Goal: Information Seeking & Learning: Learn about a topic

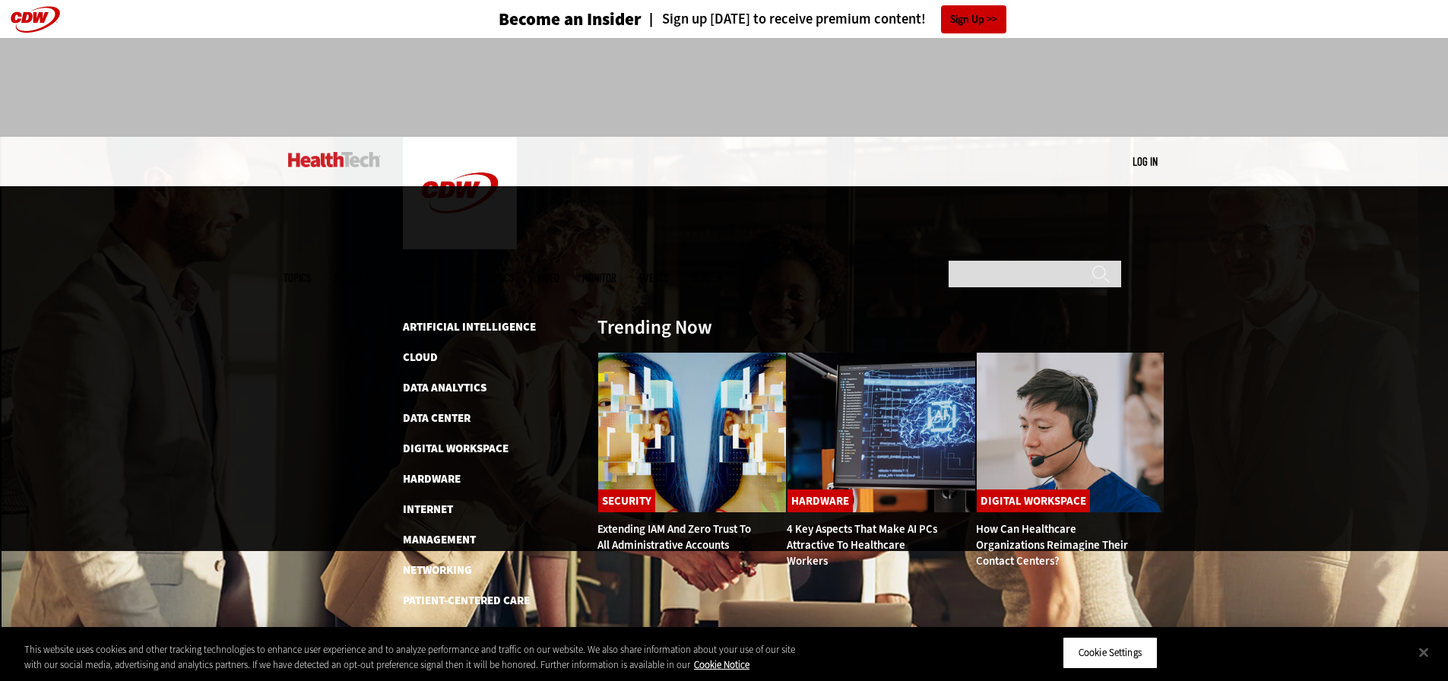
click at [429, 654] on link "Software" at bounding box center [430, 661] width 55 height 15
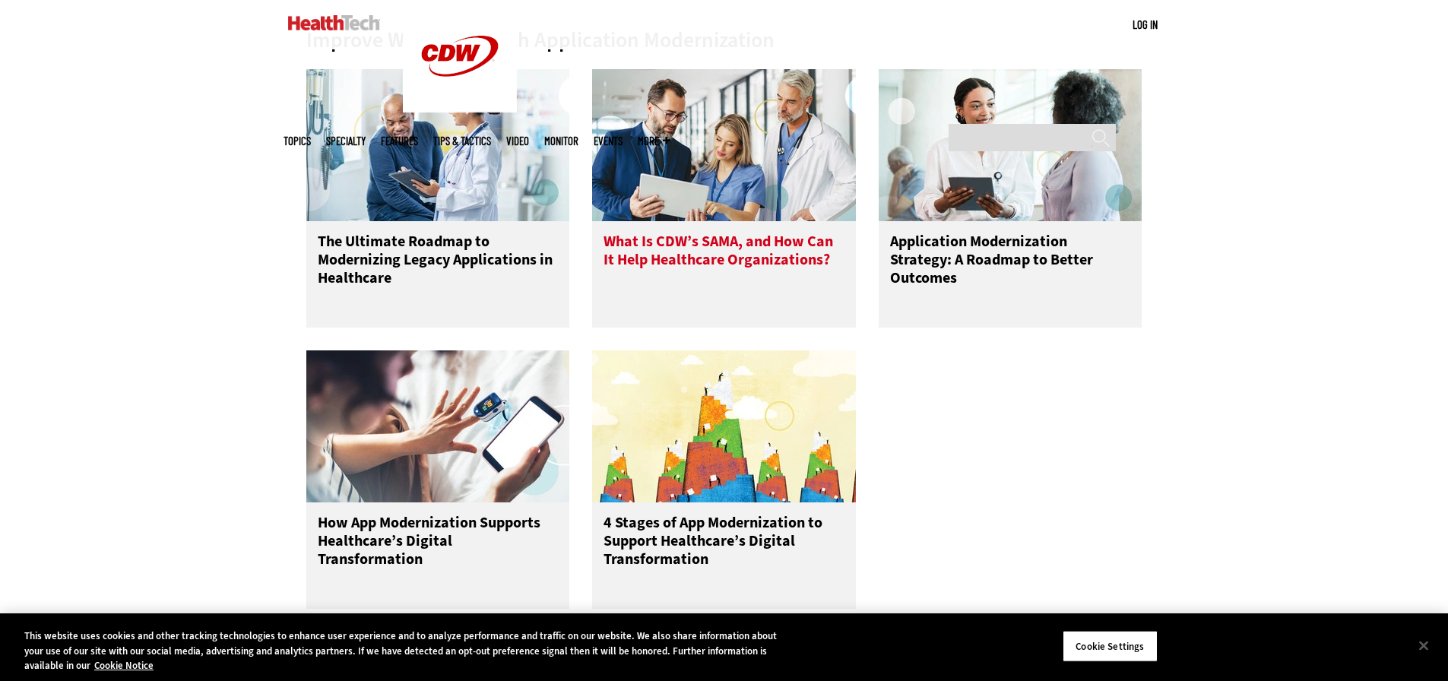
scroll to position [684, 0]
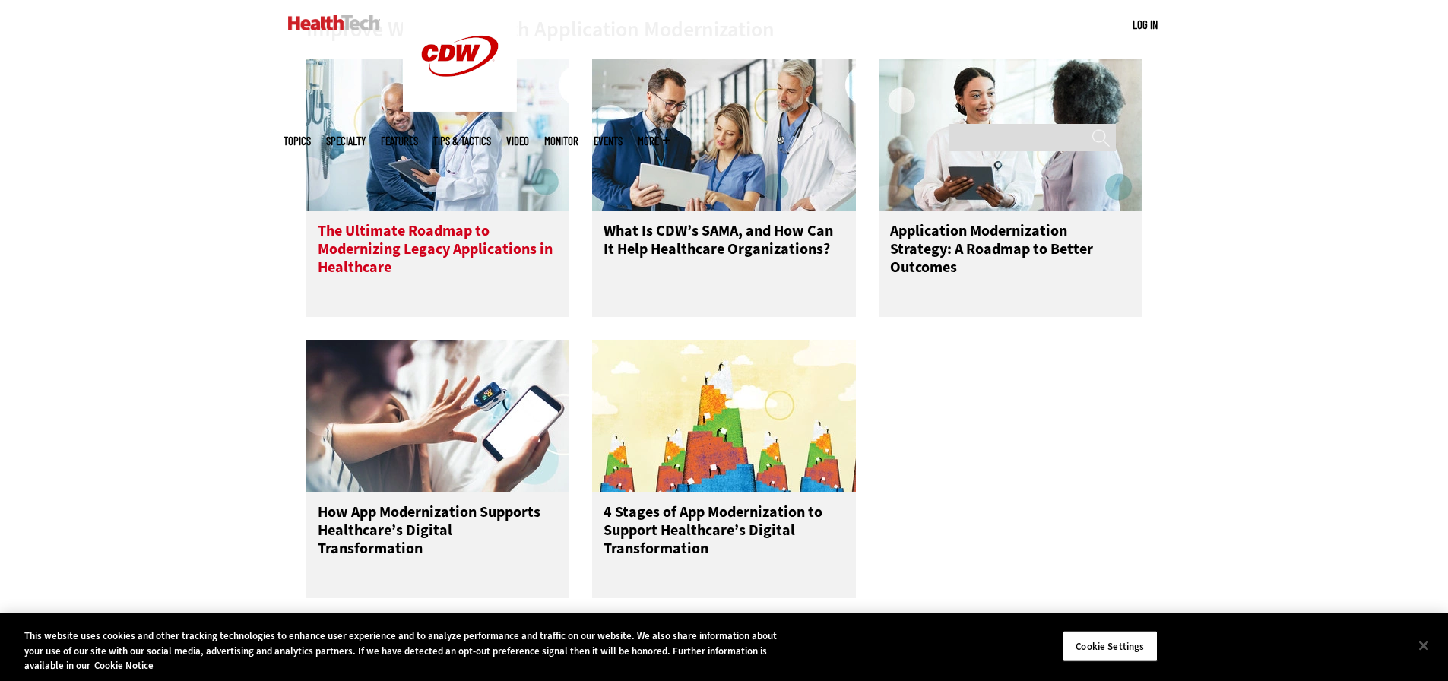
click at [381, 230] on h3 "The Ultimate Roadmap to Modernizing Legacy Applications in Healthcare" at bounding box center [438, 252] width 241 height 61
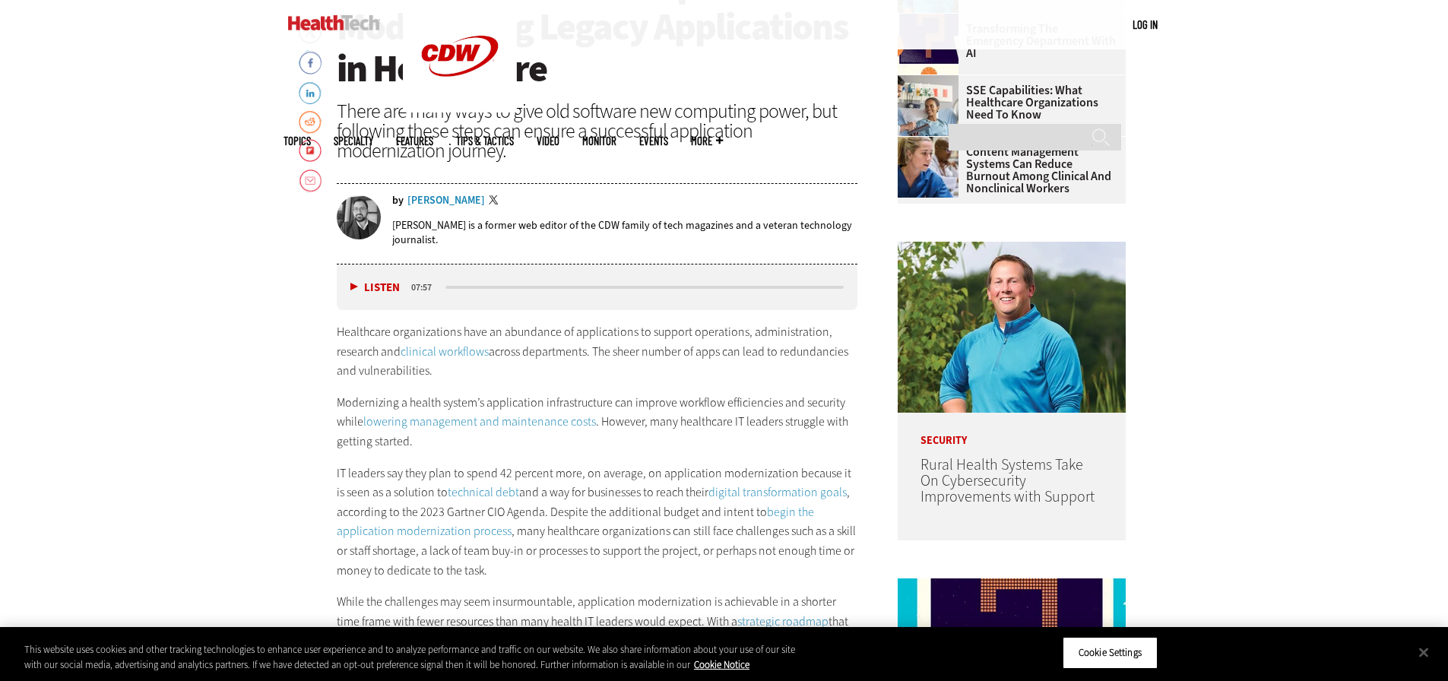
scroll to position [760, 0]
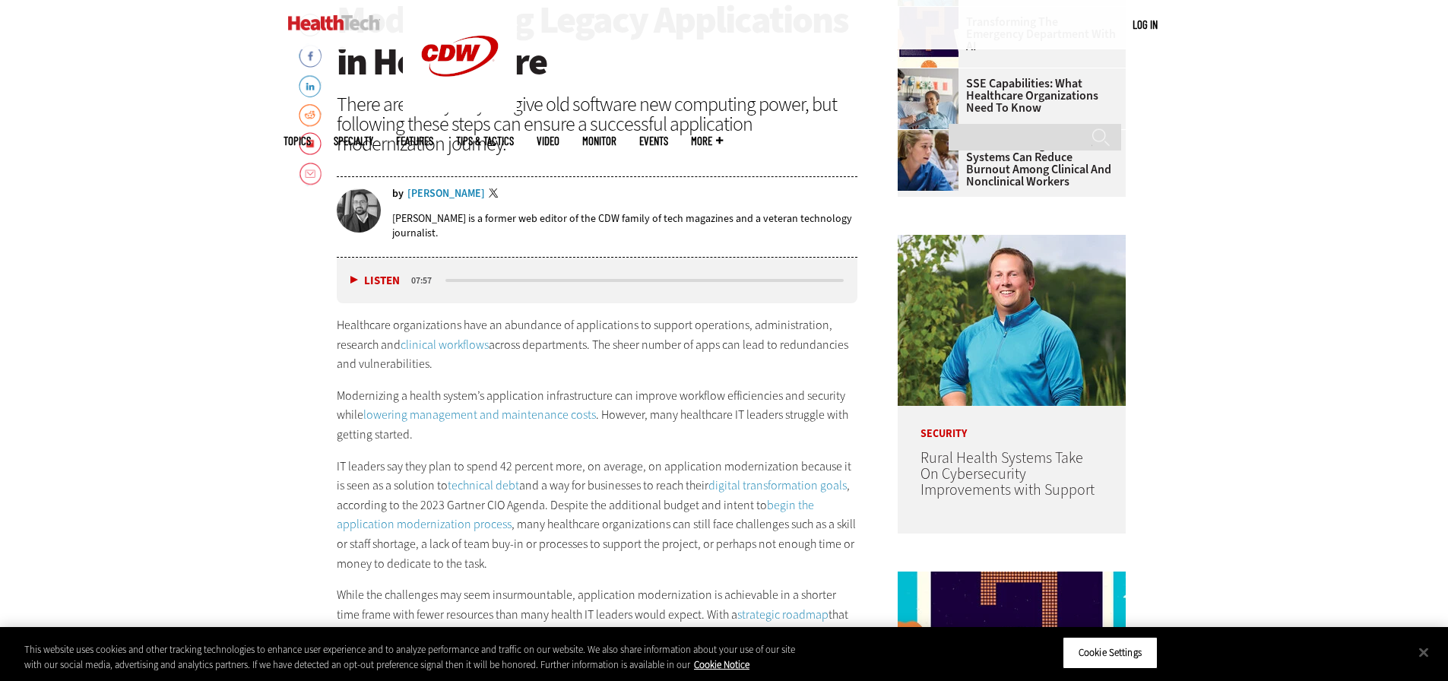
click at [357, 280] on button "Listen" at bounding box center [374, 280] width 49 height 11
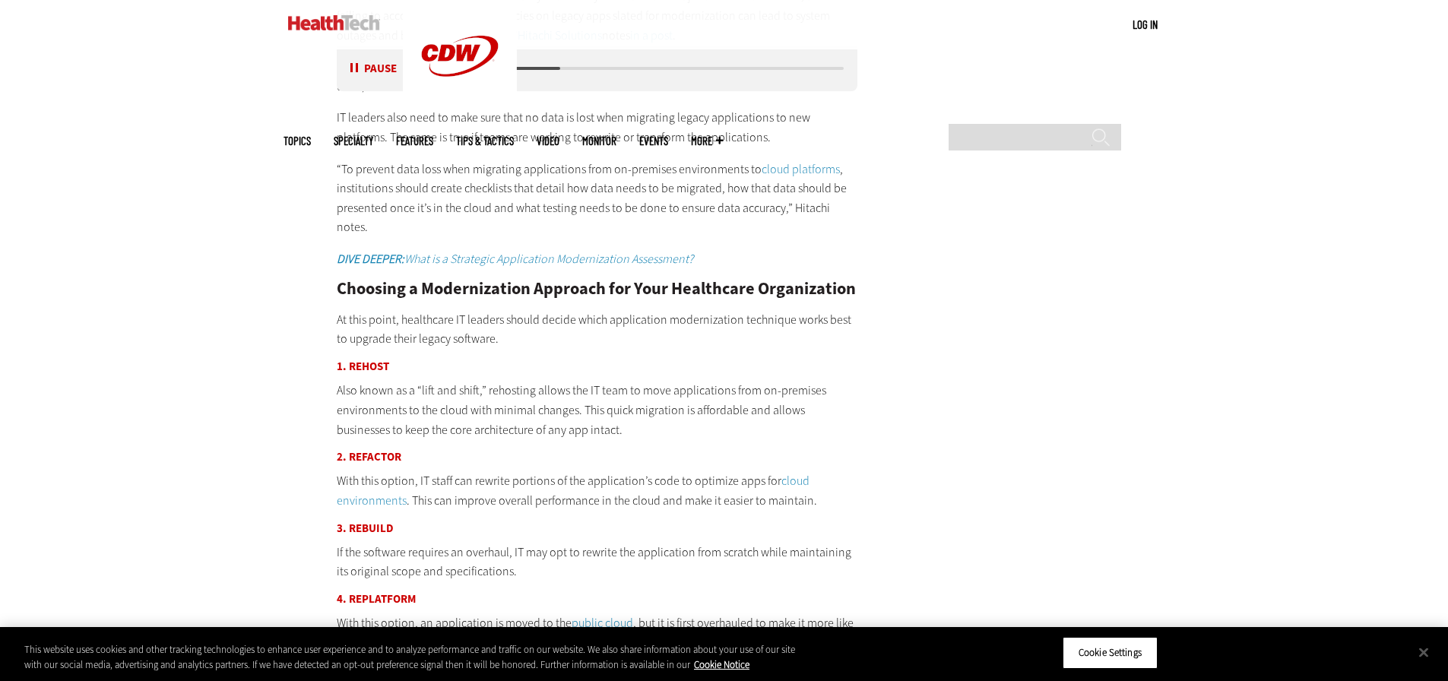
scroll to position [2812, 0]
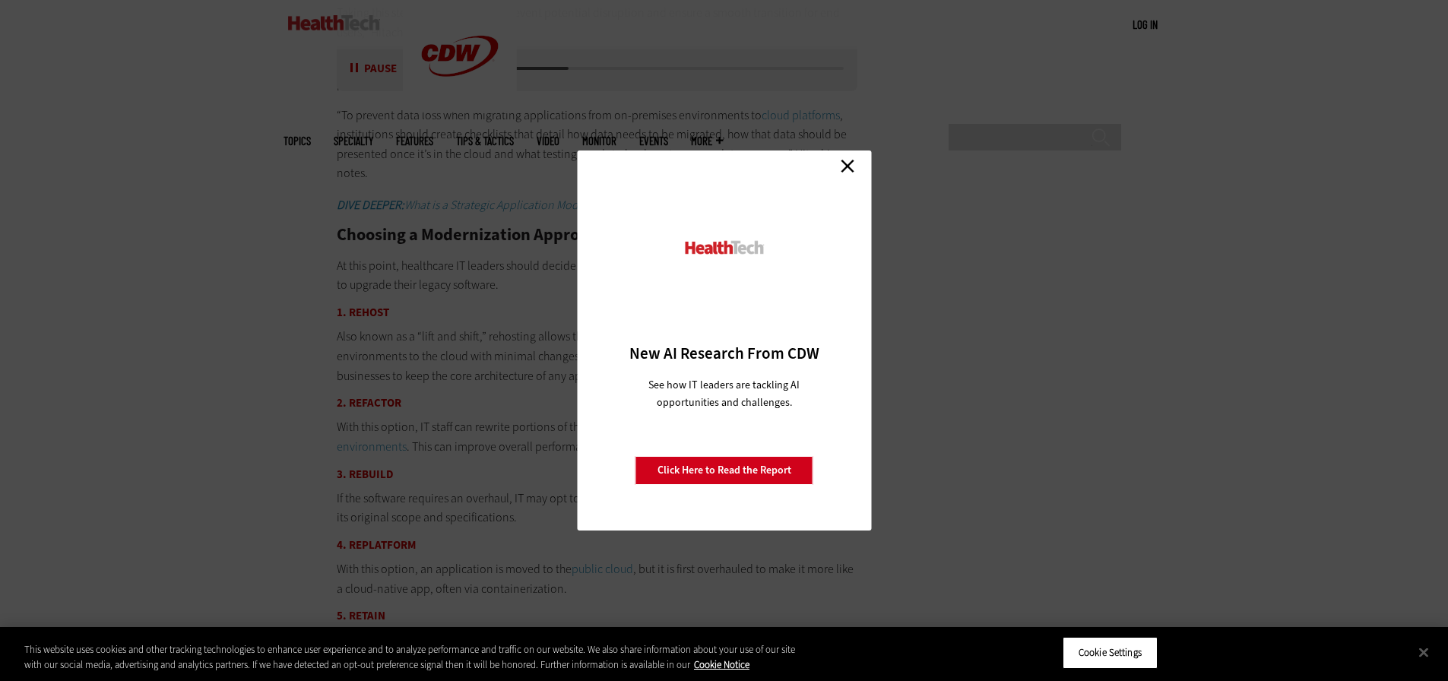
click at [856, 170] on link "Close" at bounding box center [847, 165] width 23 height 23
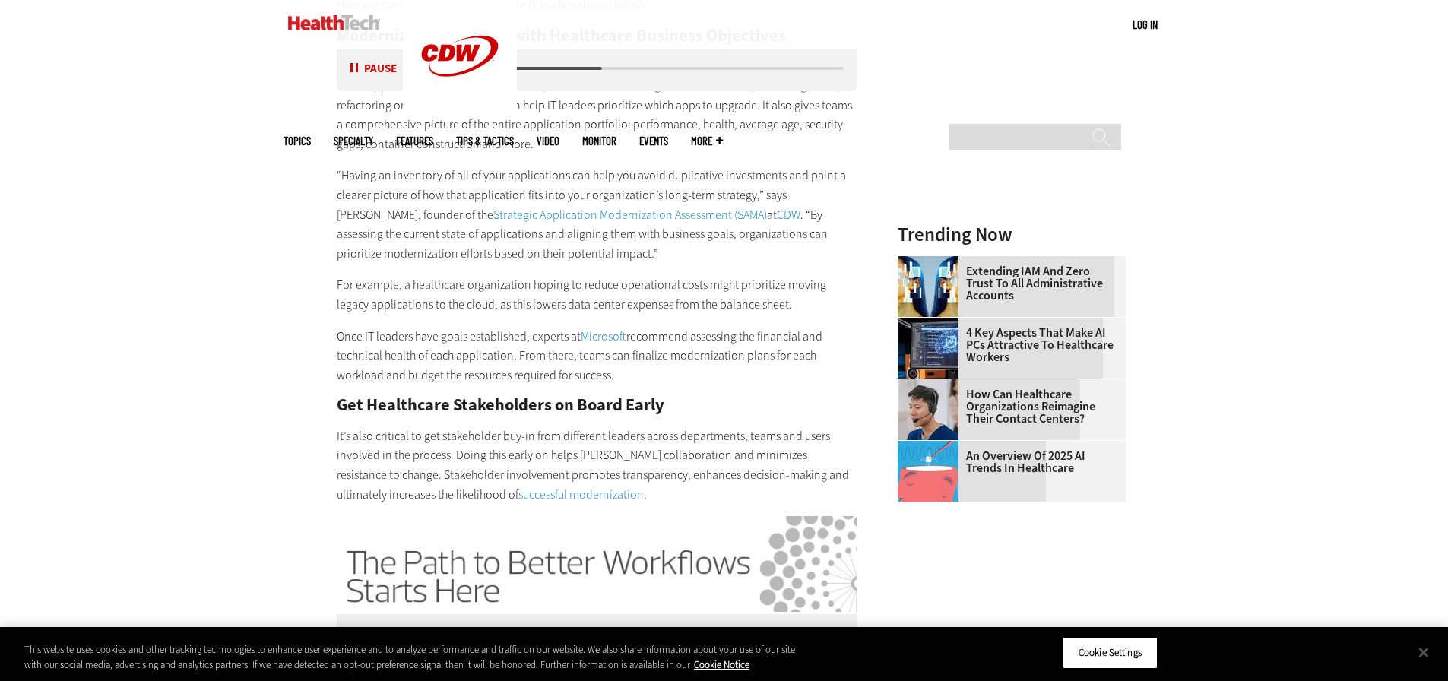
scroll to position [988, 0]
